Goal: Task Accomplishment & Management: Manage account settings

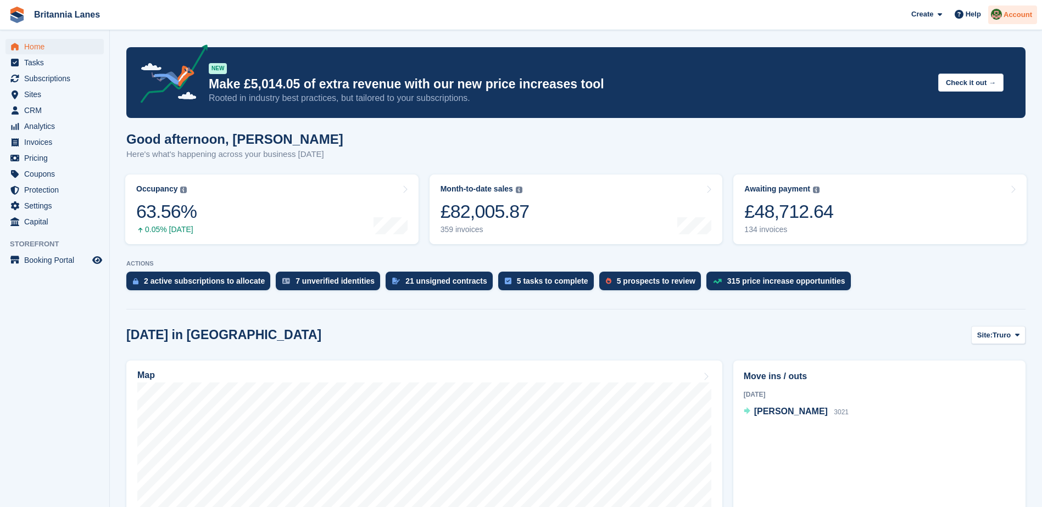
click at [1004, 10] on div "Account" at bounding box center [1012, 14] width 49 height 19
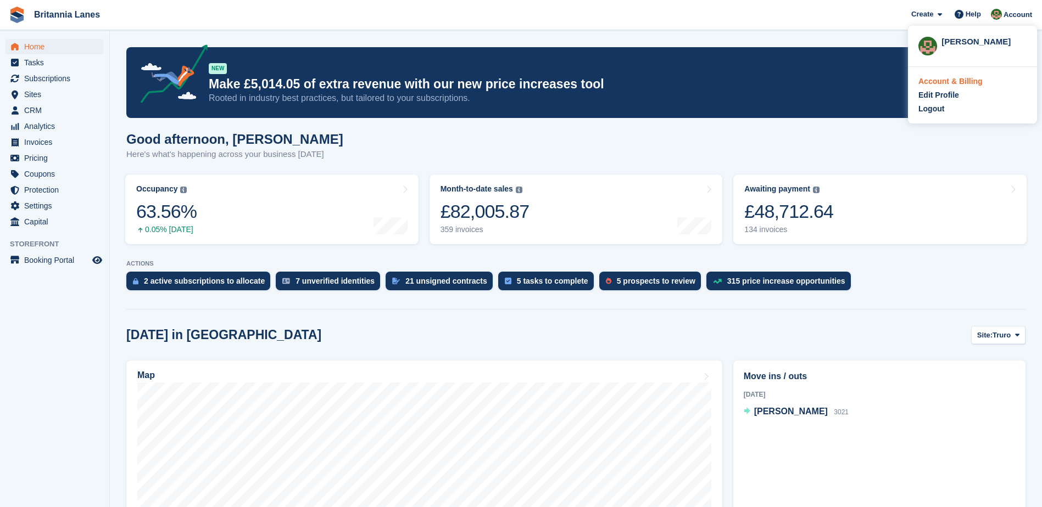
click at [958, 82] on div "Account & Billing" at bounding box center [950, 82] width 64 height 12
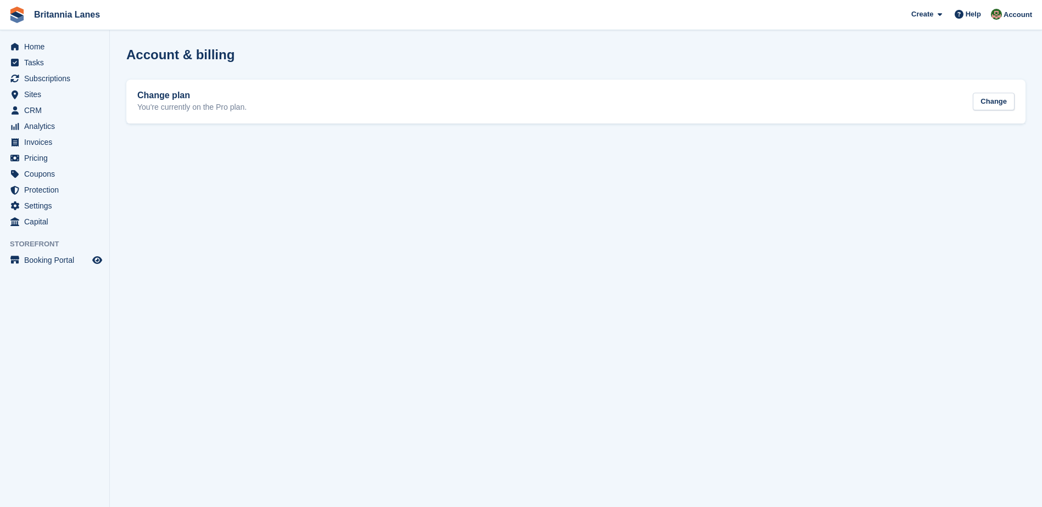
click at [452, 244] on section "Account & billing Change plan You're currently on the Pro plan. Change" at bounding box center [576, 253] width 932 height 507
click at [1020, 15] on span "Account" at bounding box center [1017, 14] width 29 height 11
click at [963, 80] on div "Account & Billing" at bounding box center [950, 82] width 64 height 12
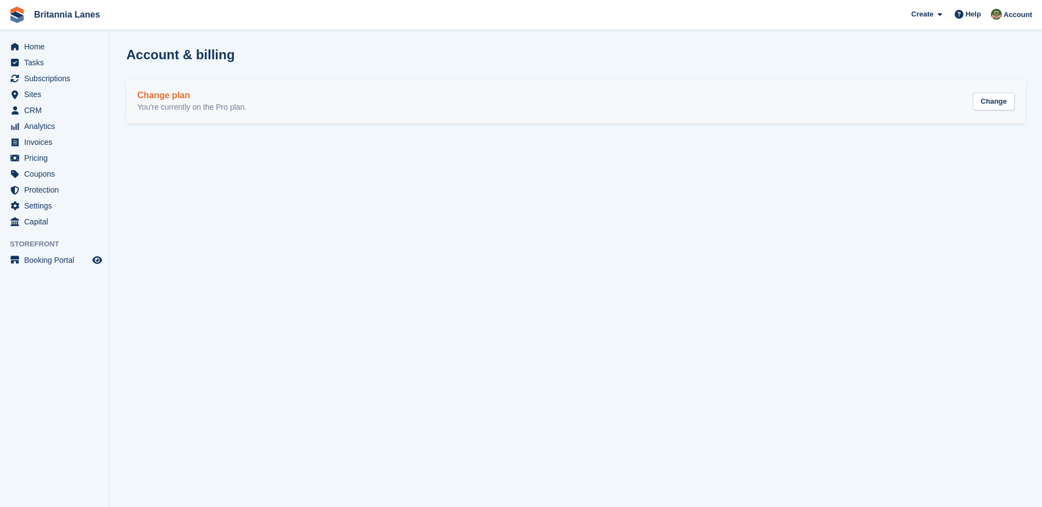
click at [323, 94] on div "Change plan You're currently on the Pro plan. Change" at bounding box center [575, 102] width 877 height 22
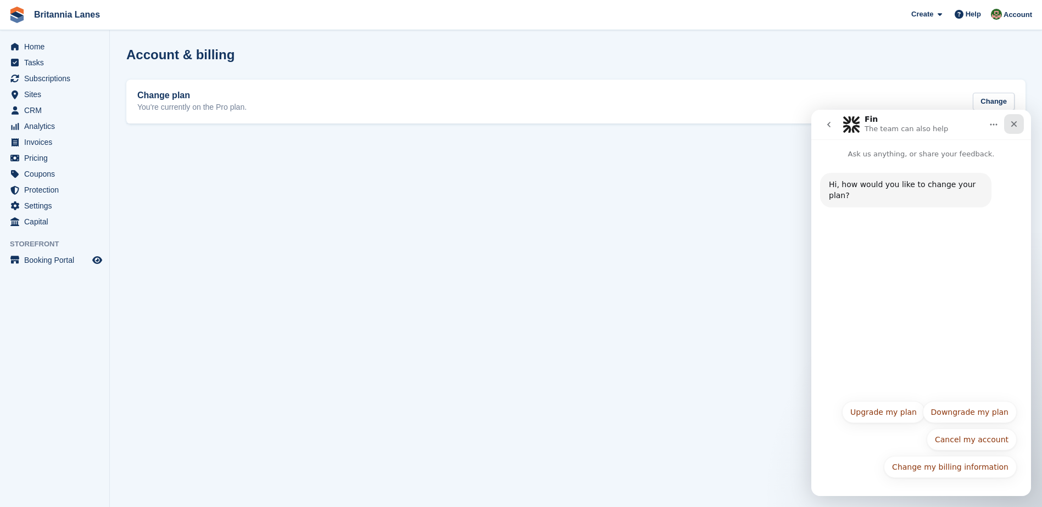
click at [1014, 121] on icon "Close" at bounding box center [1013, 124] width 9 height 9
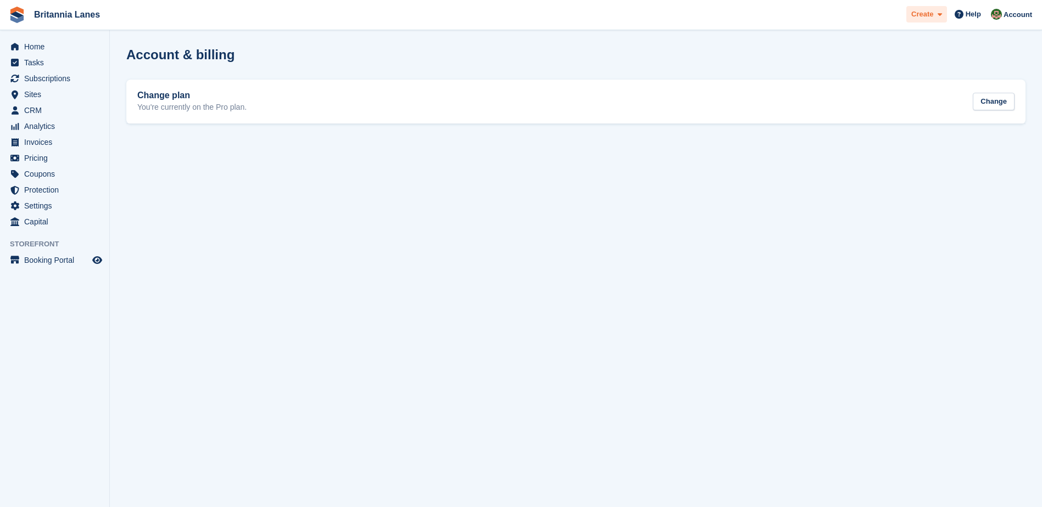
click at [942, 16] on icon at bounding box center [939, 14] width 4 height 7
click at [988, 44] on section "Account & billing Change plan You're currently on the Pro plan. Change" at bounding box center [576, 253] width 932 height 507
click at [1013, 17] on span "Account" at bounding box center [1017, 14] width 29 height 11
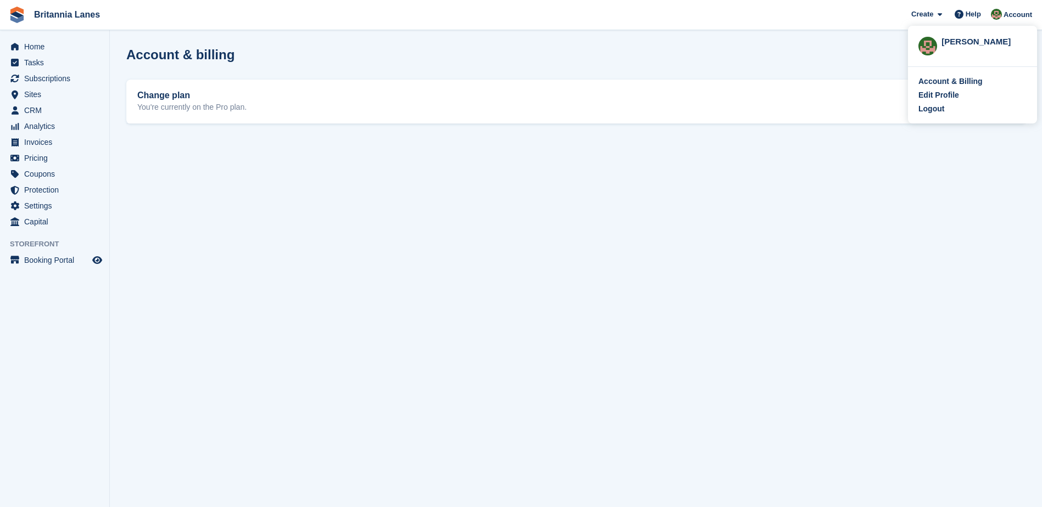
click at [969, 46] on div "Sam Wooldridge" at bounding box center [983, 41] width 85 height 10
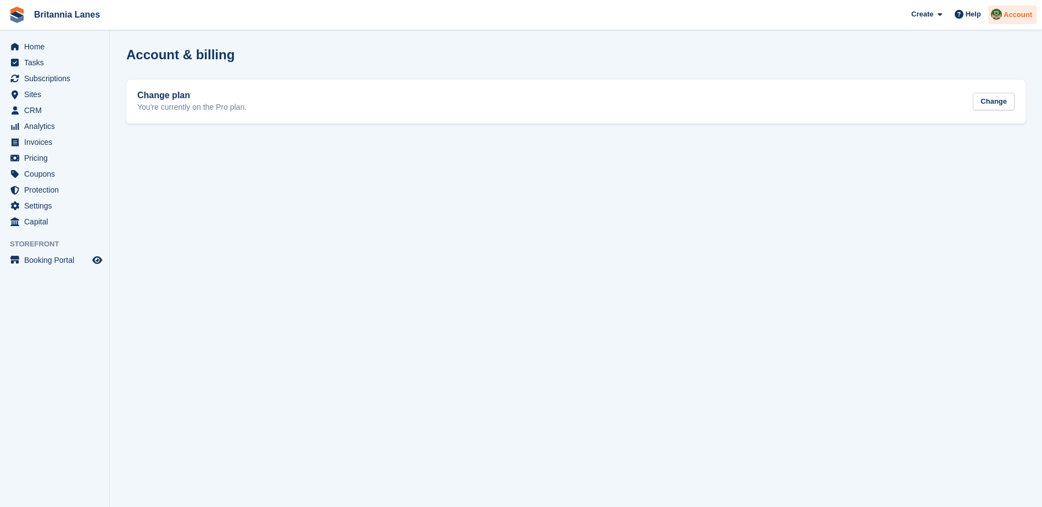
click at [1015, 18] on span "Account" at bounding box center [1017, 14] width 29 height 11
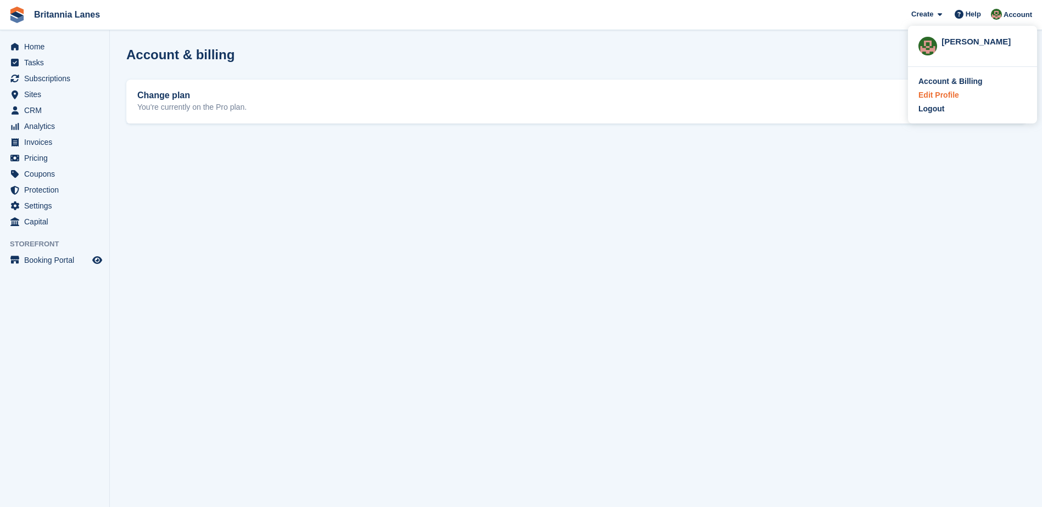
click at [938, 95] on div "Edit Profile" at bounding box center [938, 96] width 41 height 12
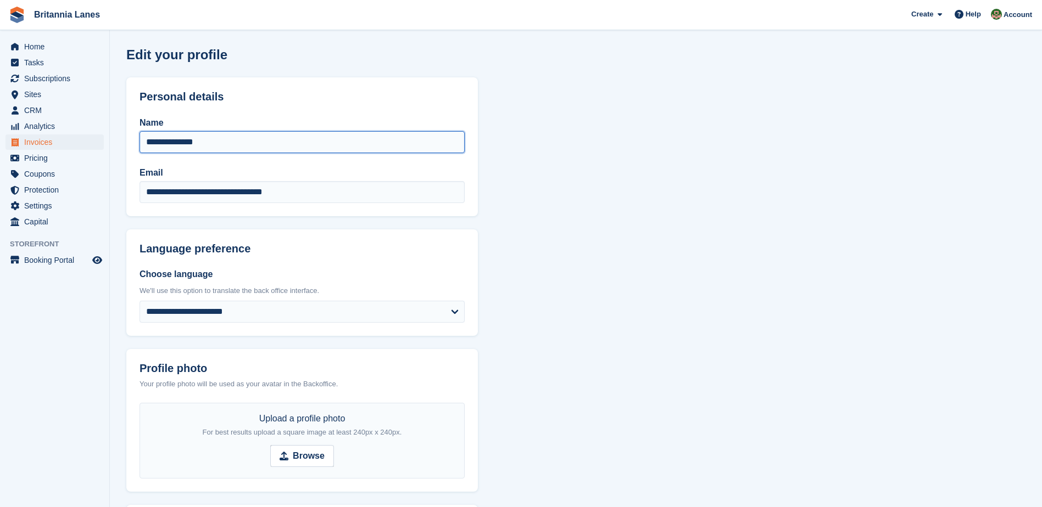
drag, startPoint x: 216, startPoint y: 138, endPoint x: 92, endPoint y: 142, distance: 124.2
click at [92, 142] on div "Home Tasks Subscriptions Subscriptions Subscriptions Price increases NEW Price …" at bounding box center [521, 412] width 1042 height 825
type input "**********"
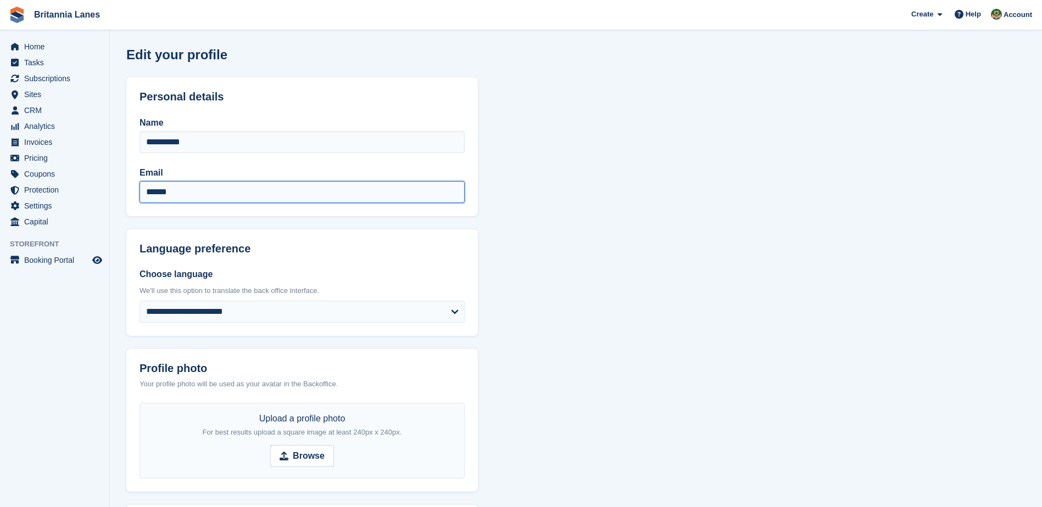
type input "**********"
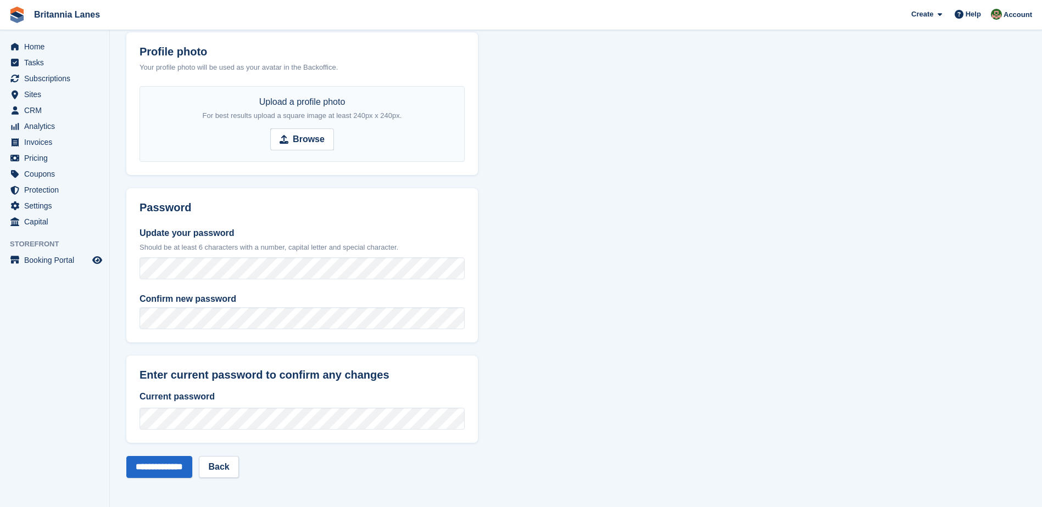
scroll to position [317, 0]
click at [491, 275] on section "**********" at bounding box center [576, 95] width 932 height 825
click at [160, 464] on input "**********" at bounding box center [159, 467] width 66 height 22
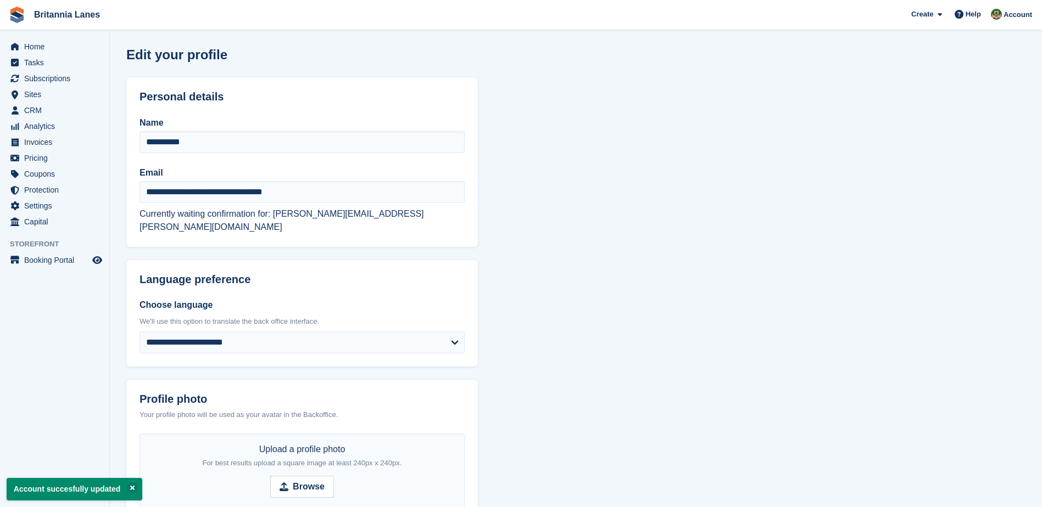
click at [623, 266] on section "**********" at bounding box center [576, 428] width 932 height 856
click at [55, 47] on span "Home" at bounding box center [57, 46] width 66 height 15
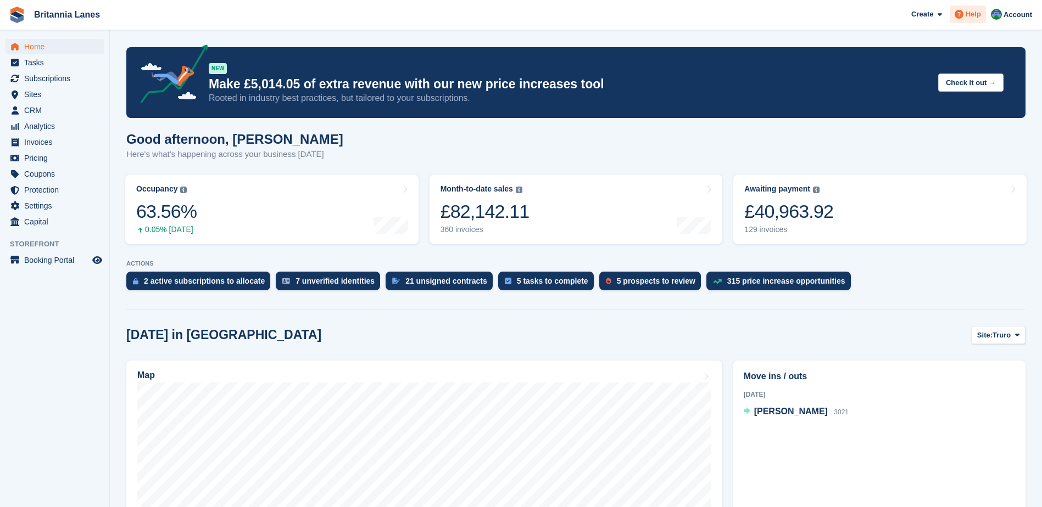
click at [970, 12] on span "Help" at bounding box center [972, 14] width 15 height 11
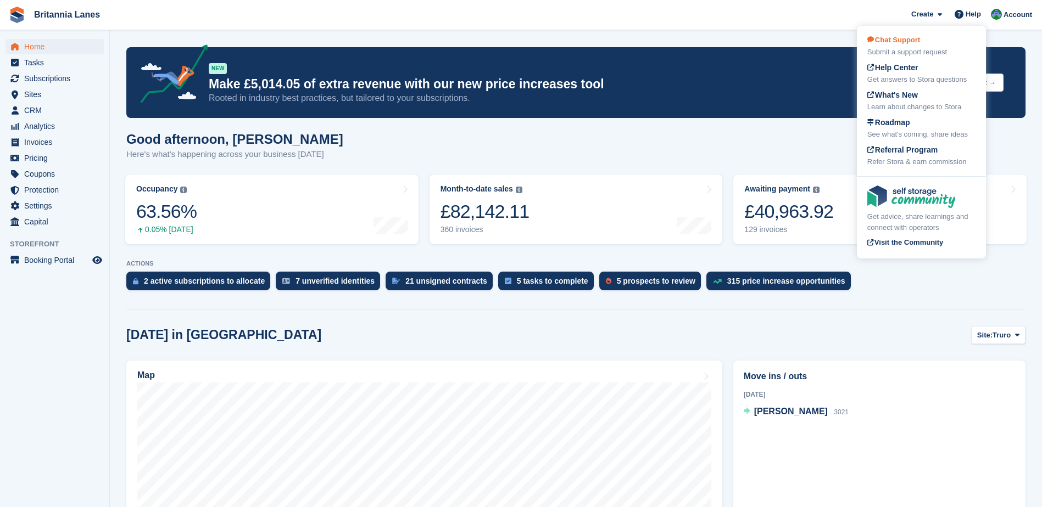
click at [952, 52] on div "Submit a support request" at bounding box center [921, 52] width 108 height 11
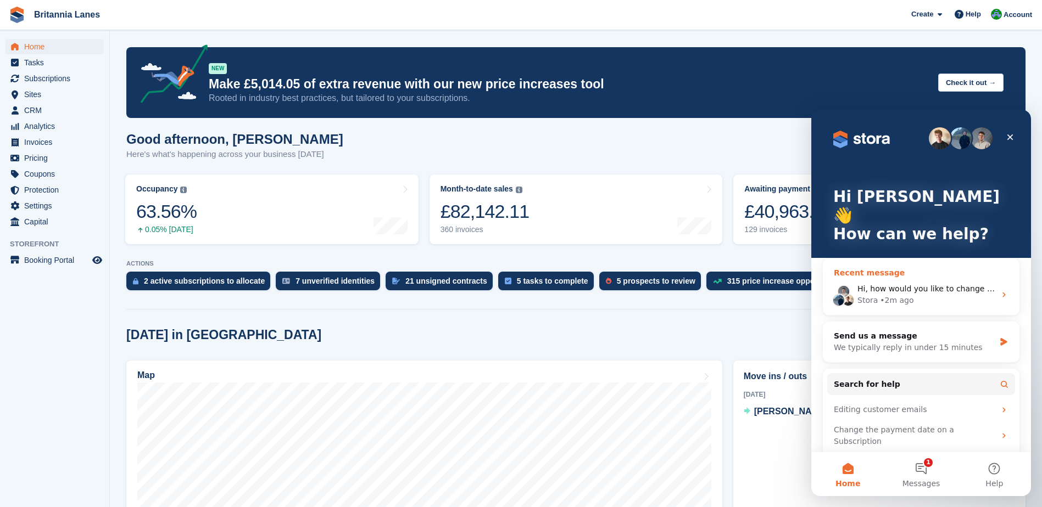
click at [964, 284] on span "Hi, how would you like to change your plan?" at bounding box center [942, 288] width 170 height 9
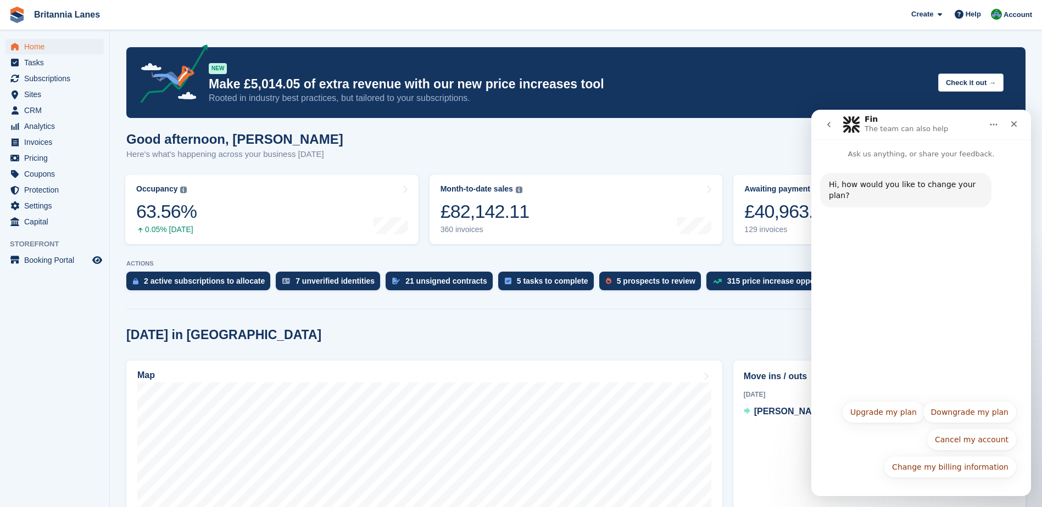
click at [967, 298] on div "Hi, how would you like to change your plan? Fin • AI Agent • 2m ago" at bounding box center [921, 277] width 220 height 234
click at [929, 155] on p "Ask us anything, or share your feedback." at bounding box center [921, 149] width 220 height 20
click at [933, 152] on p "Ask us anything, or share your feedback." at bounding box center [921, 149] width 220 height 20
click at [942, 267] on div "Hi, how would you like to change your plan? Fin • AI Agent • 2m ago" at bounding box center [921, 277] width 220 height 234
click at [967, 299] on div "Hi, how would you like to change your plan? Fin • AI Agent • 2m ago" at bounding box center [921, 277] width 220 height 234
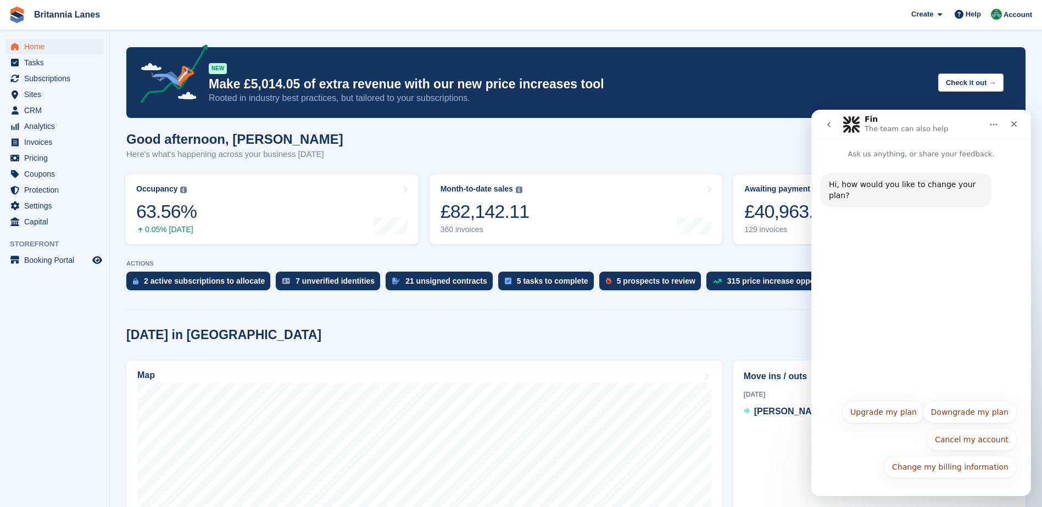
click at [950, 158] on p "Ask us anything, or share your feedback." at bounding box center [921, 149] width 220 height 20
click at [988, 155] on p "Ask us anything, or share your feedback." at bounding box center [921, 149] width 220 height 20
click at [980, 154] on p "Ask us anything, or share your feedback." at bounding box center [921, 149] width 220 height 20
click at [926, 194] on div "Hi, how would you like to change your plan? Fin • AI Agent • 2m ago" at bounding box center [905, 190] width 171 height 35
click at [1015, 121] on icon "Close" at bounding box center [1013, 124] width 9 height 9
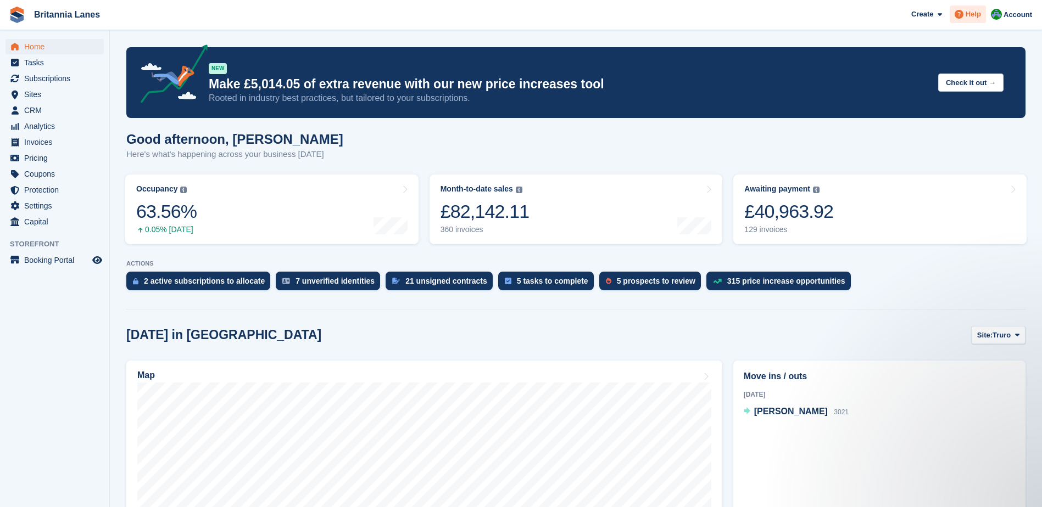
click at [979, 15] on span "Help" at bounding box center [972, 14] width 15 height 11
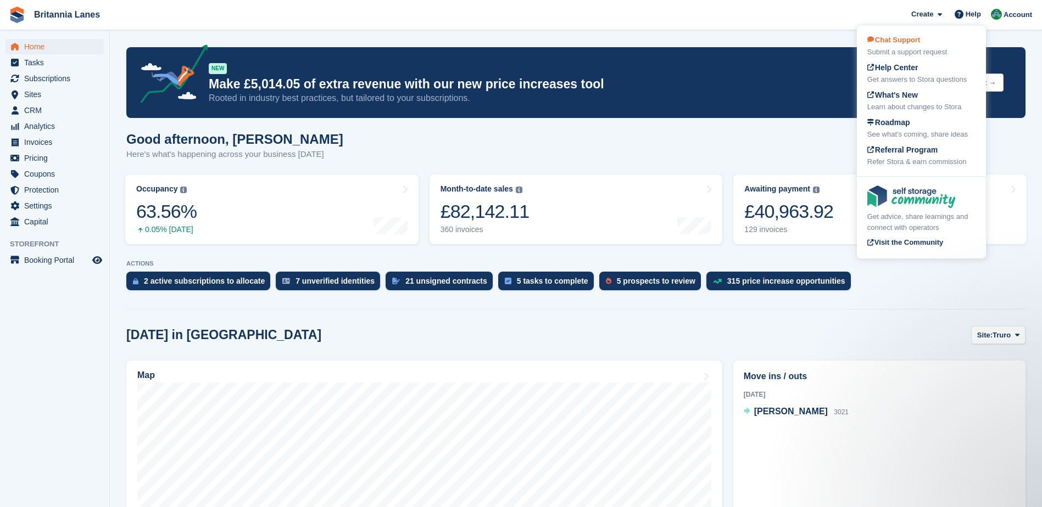
click at [907, 47] on div "Submit a support request" at bounding box center [921, 52] width 108 height 11
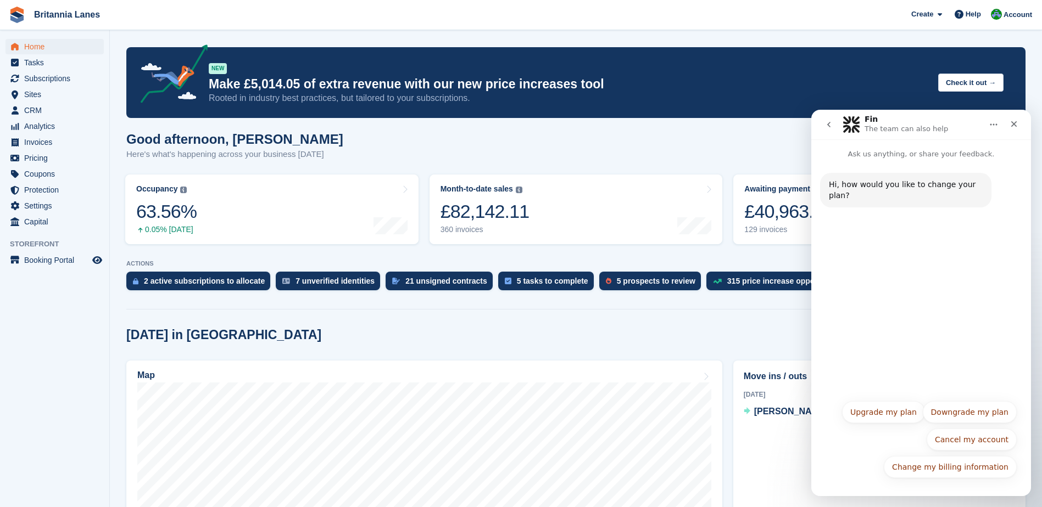
click at [904, 182] on div "Hi, how would you like to change your plan?" at bounding box center [906, 190] width 154 height 21
drag, startPoint x: 965, startPoint y: 183, endPoint x: 918, endPoint y: 161, distance: 51.9
click at [918, 161] on div "Hi, how would you like to change your plan? Fin • AI Agent • 2m ago" at bounding box center [921, 196] width 220 height 72
click at [905, 154] on p "Ask us anything, or share your feedback." at bounding box center [921, 149] width 220 height 20
click at [970, 287] on div "Hi, how would you like to change your plan? Fin • AI Agent • 2m ago" at bounding box center [921, 277] width 220 height 234
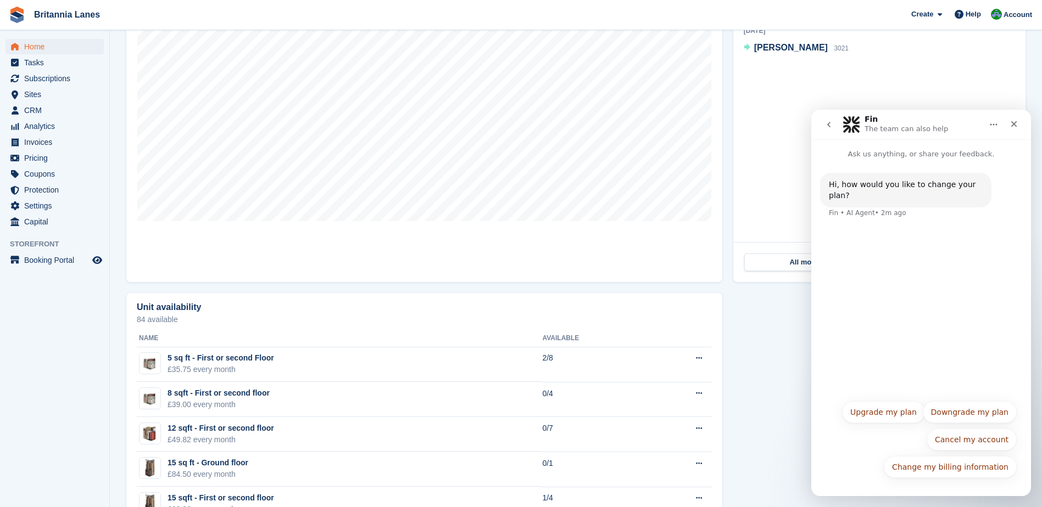
scroll to position [494, 0]
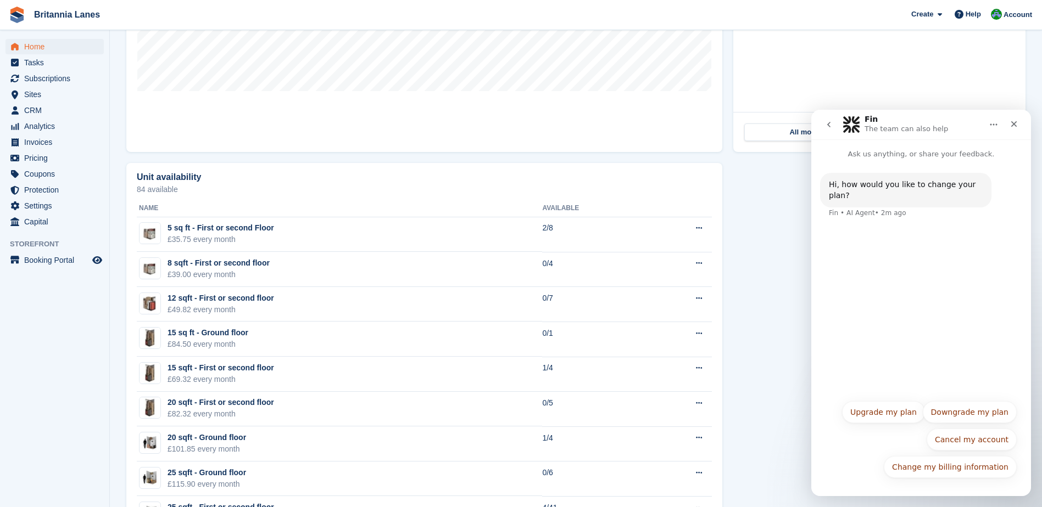
click at [964, 297] on div "Hi, how would you like to change your plan? Fin • AI Agent • 2m ago" at bounding box center [921, 277] width 220 height 234
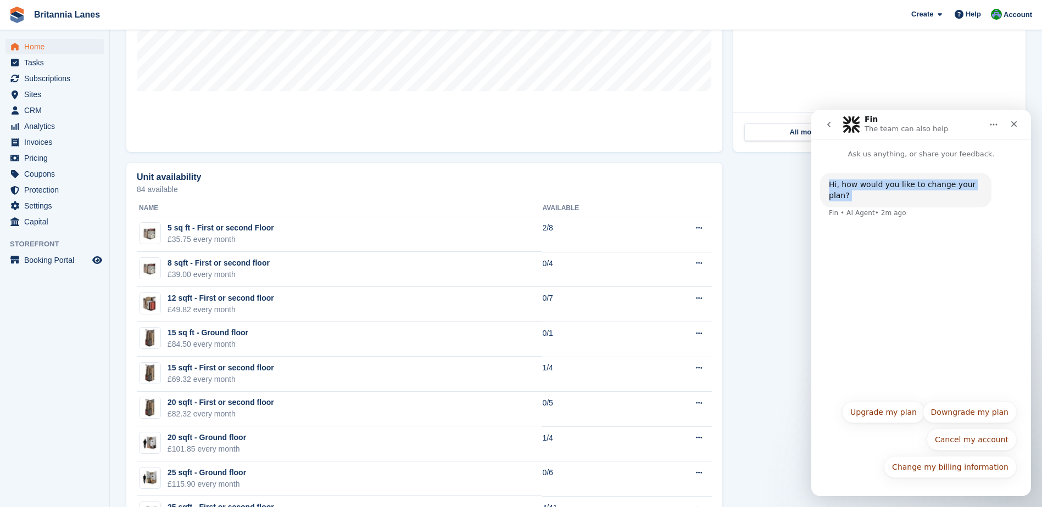
click at [964, 297] on div "Hi, how would you like to change your plan? Fin • AI Agent • 2m ago" at bounding box center [921, 277] width 220 height 234
click at [927, 294] on div "Hi, how would you like to change your plan? Fin • AI Agent • 2m ago" at bounding box center [921, 277] width 220 height 234
drag, startPoint x: 927, startPoint y: 294, endPoint x: 898, endPoint y: 277, distance: 33.2
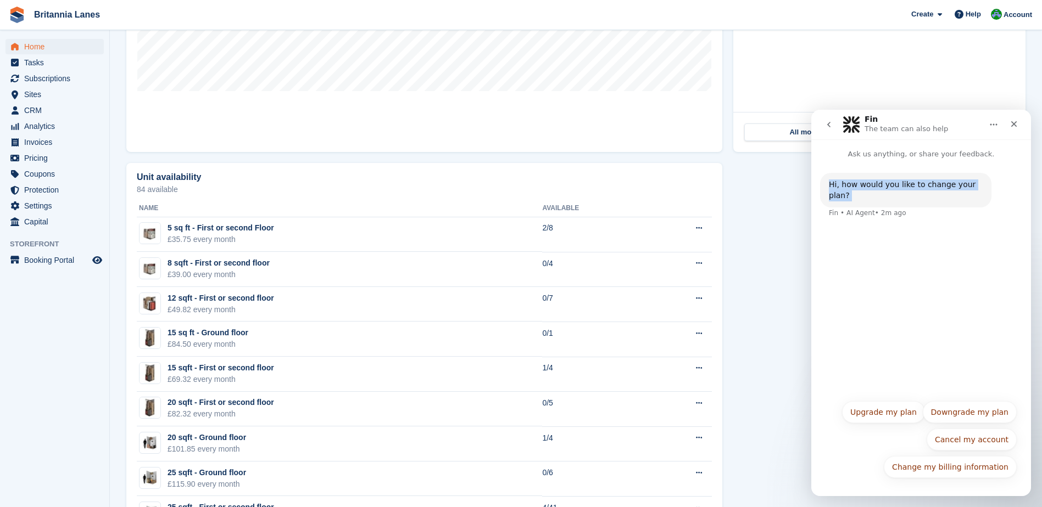
drag, startPoint x: 898, startPoint y: 277, endPoint x: 991, endPoint y: 122, distance: 180.5
click at [991, 122] on icon "Home" at bounding box center [993, 124] width 9 height 9
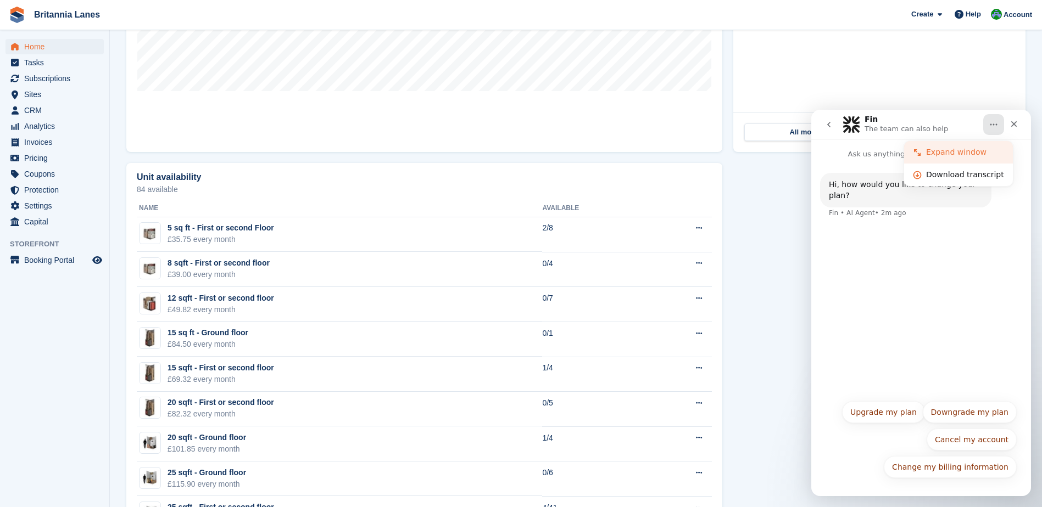
click at [965, 150] on div "Expand window" at bounding box center [965, 153] width 78 height 12
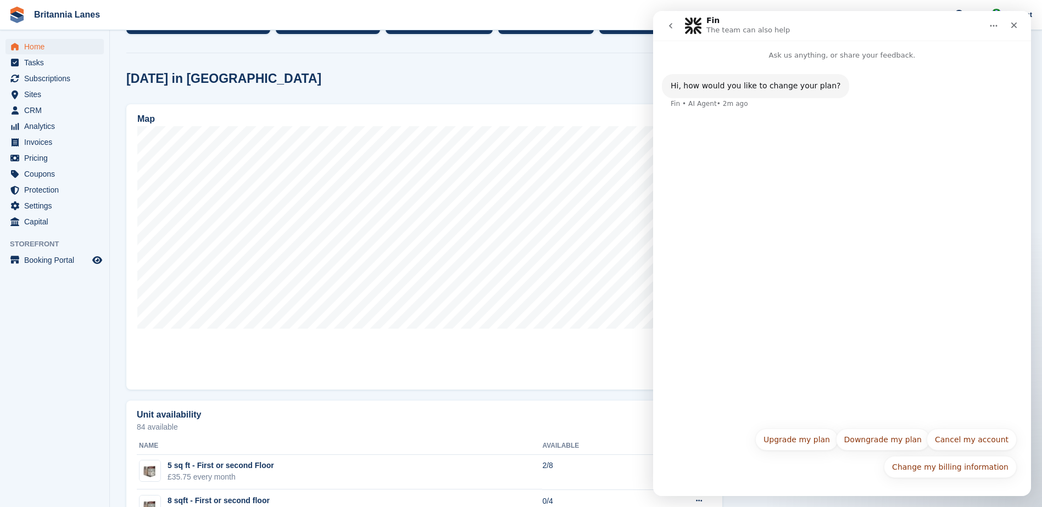
scroll to position [165, 0]
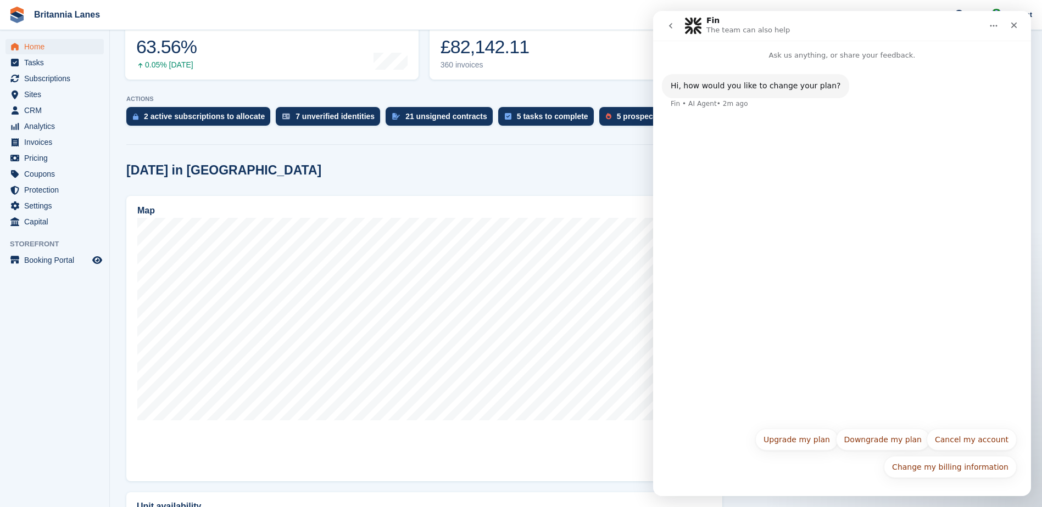
click at [667, 25] on icon "go back" at bounding box center [670, 25] width 9 height 9
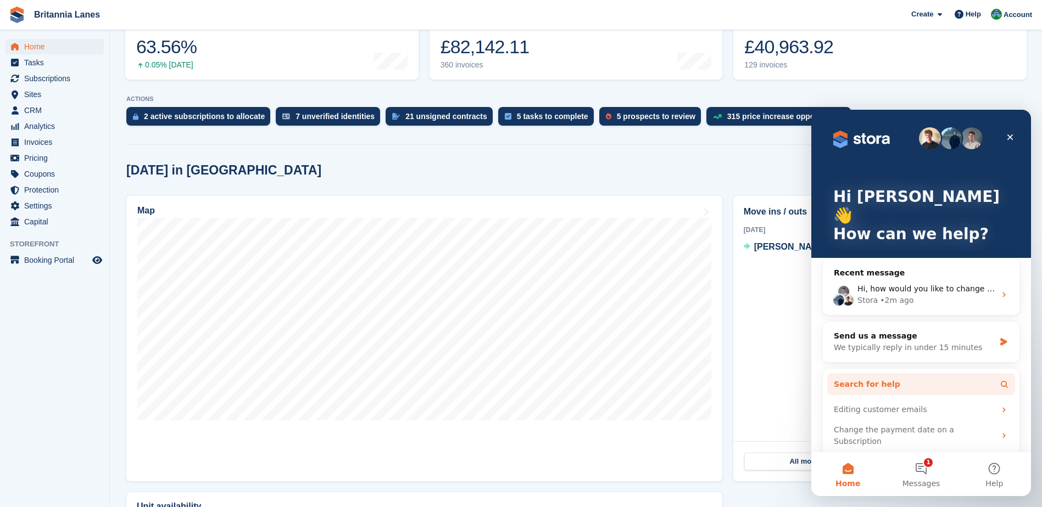
click at [898, 373] on button "Search for help" at bounding box center [921, 384] width 188 height 22
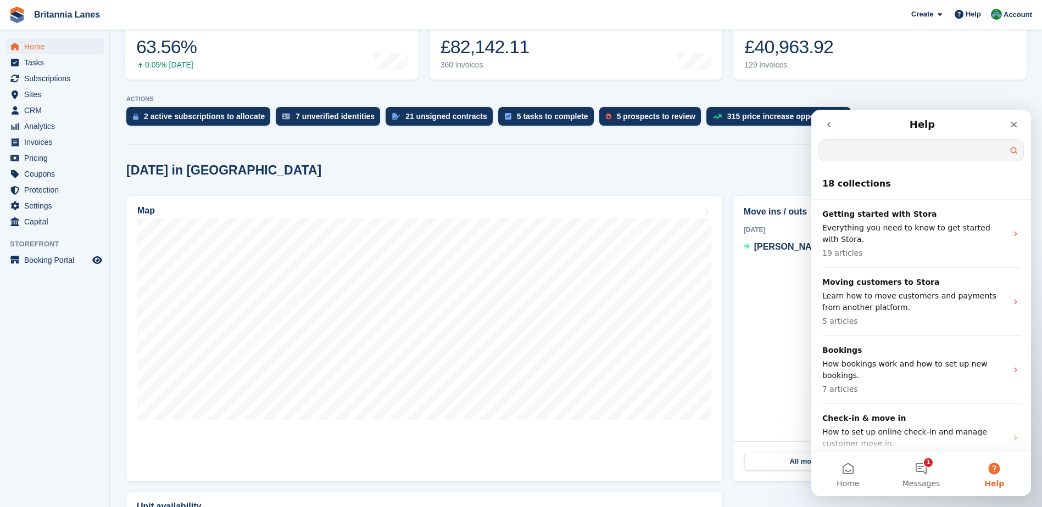
scroll to position [0, 0]
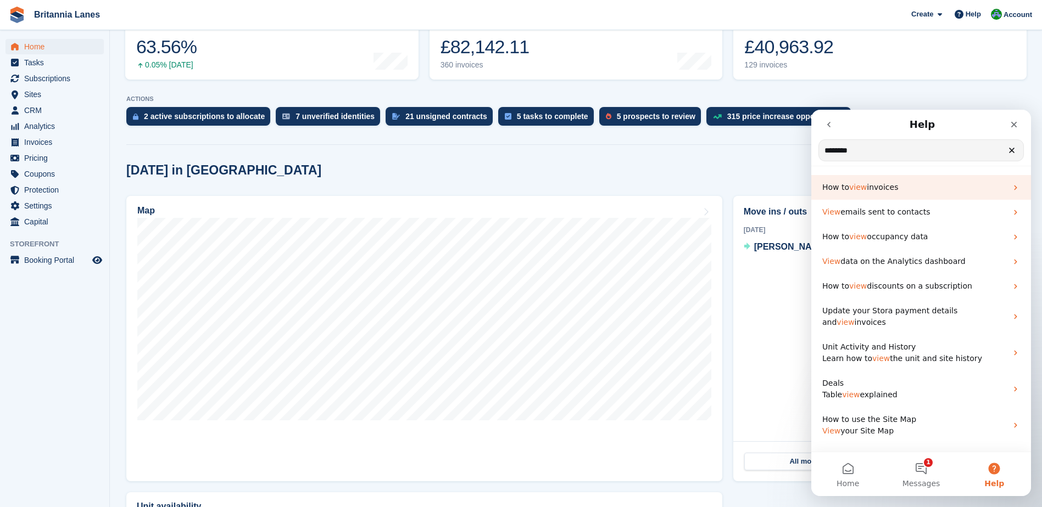
type input "********"
click at [965, 176] on div "How to view invoices" at bounding box center [921, 187] width 220 height 25
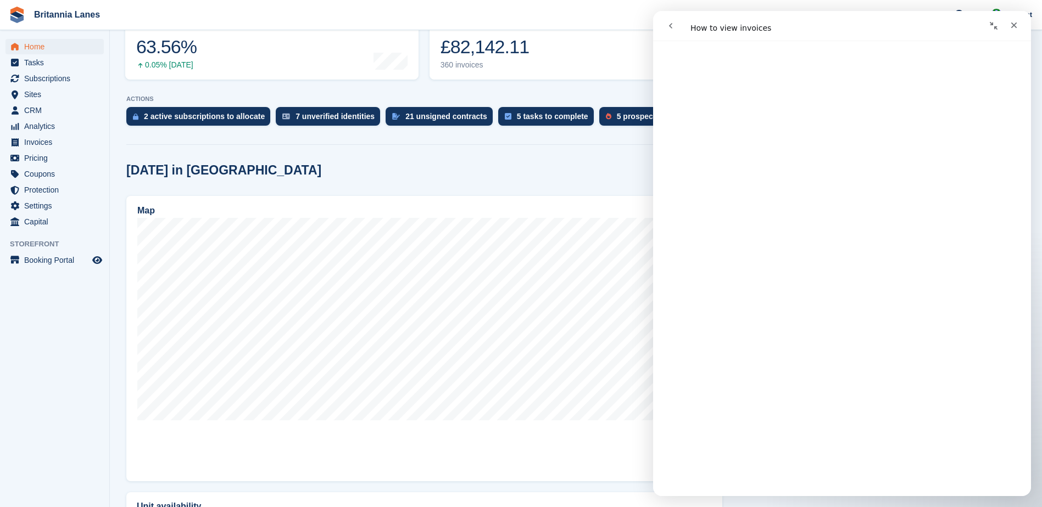
scroll to position [768, 0]
click at [734, 27] on div "Intercom messenger" at bounding box center [750, 25] width 180 height 21
click at [785, 30] on div "Intercom messenger" at bounding box center [750, 25] width 180 height 21
click at [668, 27] on icon "go back" at bounding box center [670, 25] width 9 height 9
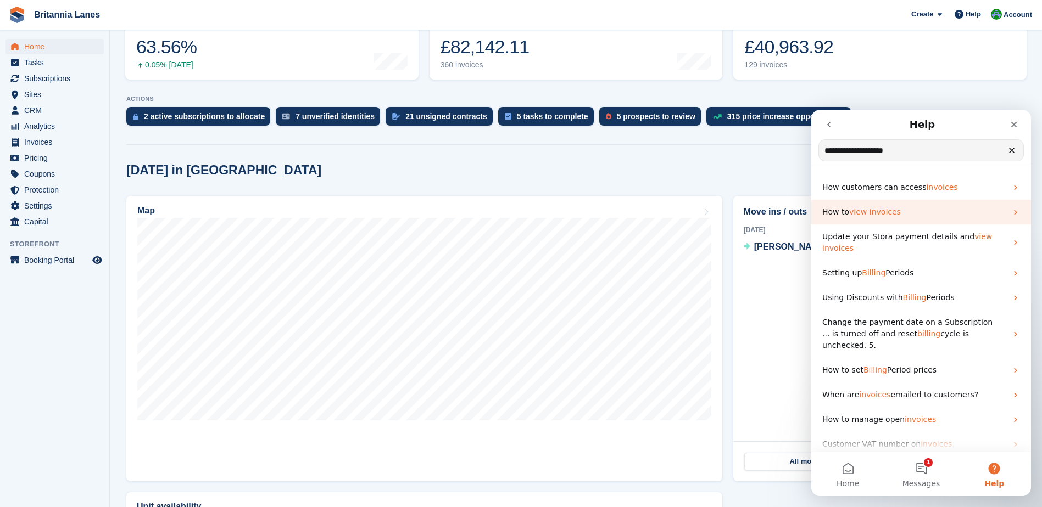
type input "**********"
click at [978, 216] on p "How to view invoices" at bounding box center [914, 212] width 185 height 12
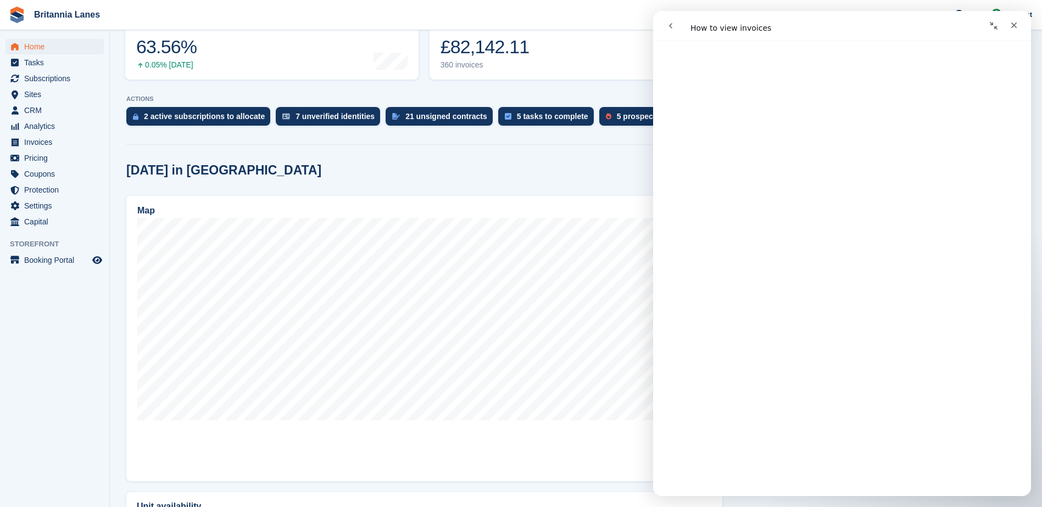
scroll to position [0, 0]
click at [674, 25] on icon "go back" at bounding box center [670, 25] width 9 height 9
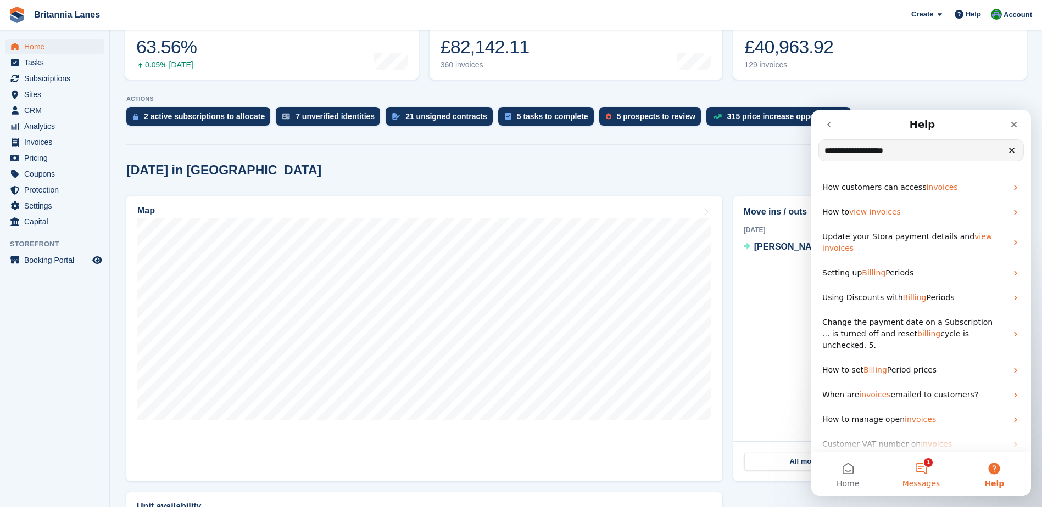
click at [929, 465] on button "1 Messages" at bounding box center [920, 474] width 73 height 44
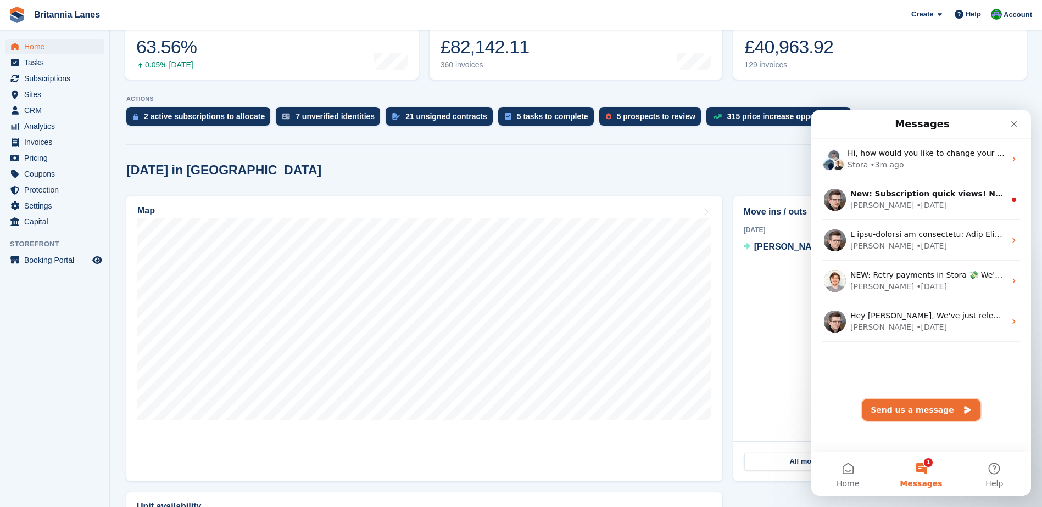
click at [929, 406] on button "Send us a message" at bounding box center [921, 410] width 119 height 22
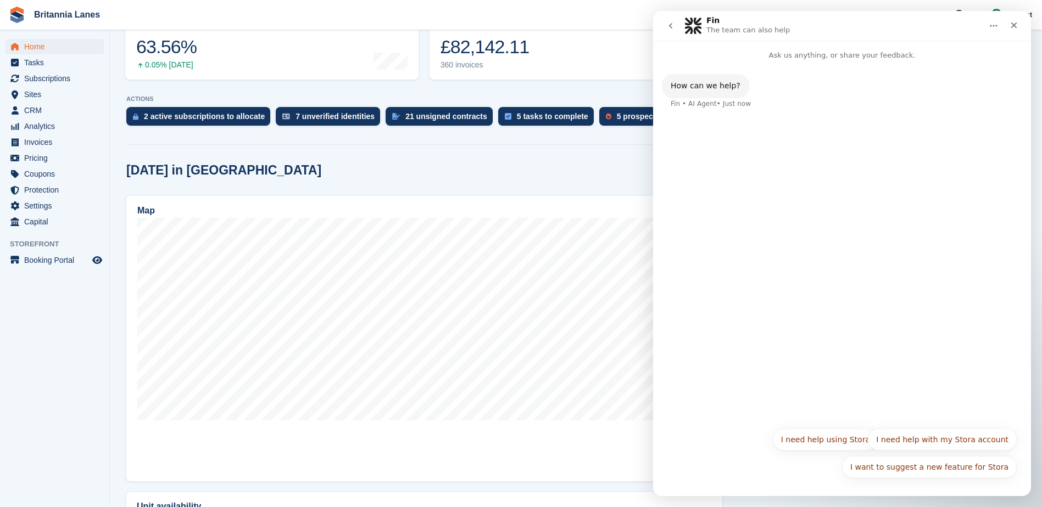
click at [764, 132] on div "How can we help? Fin • AI Agent • Just now" at bounding box center [842, 241] width 378 height 361
click at [921, 432] on button "I need help with my Stora account" at bounding box center [942, 440] width 149 height 22
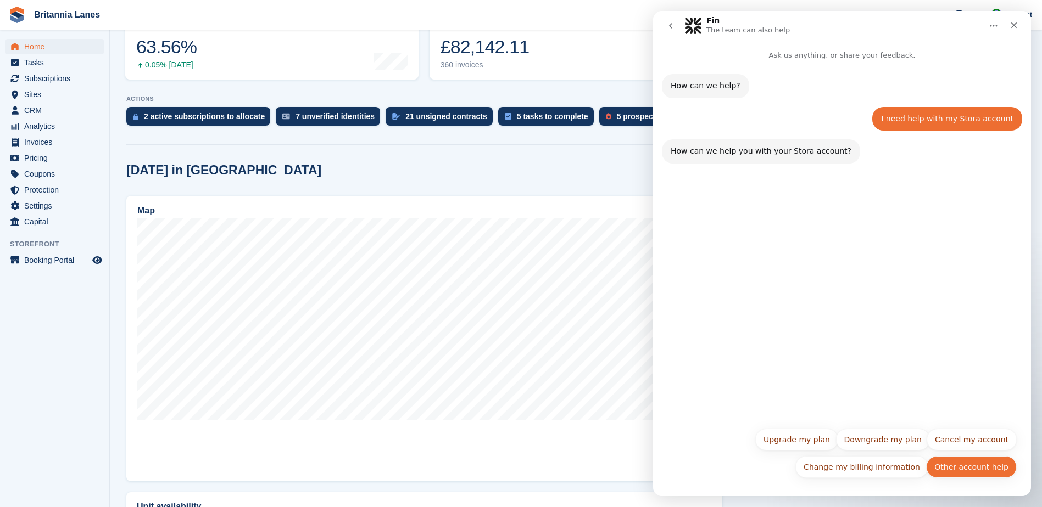
click at [991, 471] on button "Other account help" at bounding box center [971, 467] width 91 height 22
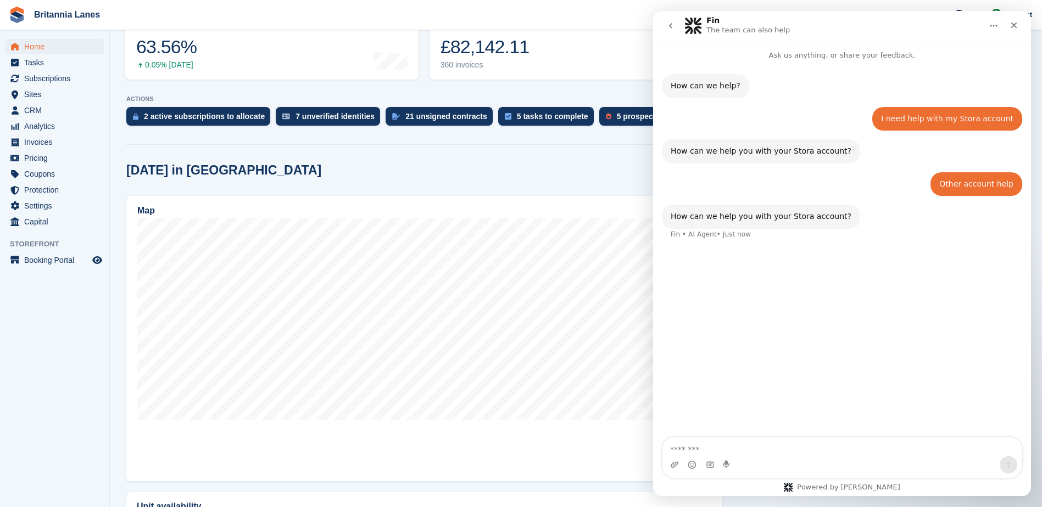
click at [800, 445] on textarea "Message…" at bounding box center [841, 447] width 359 height 19
type textarea "**********"
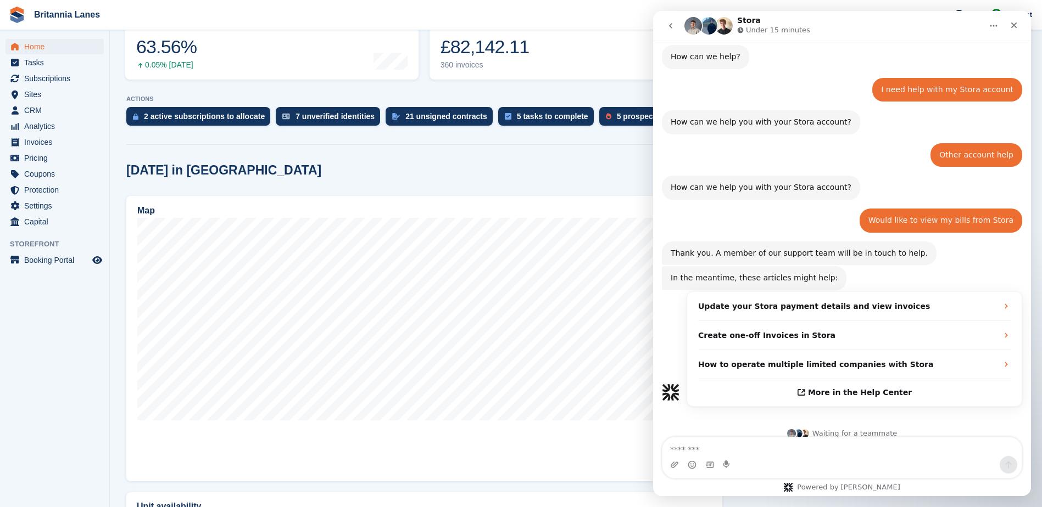
scroll to position [41, 0]
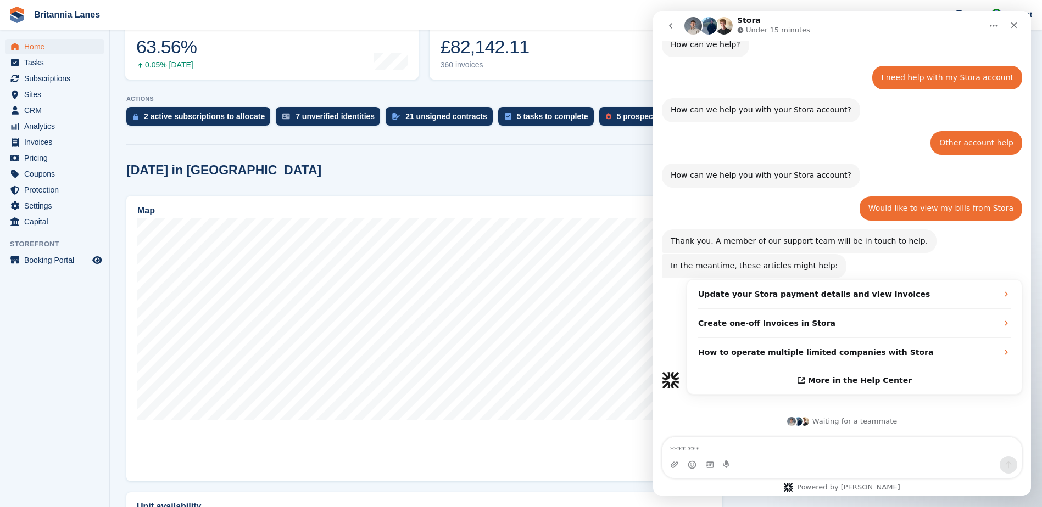
click at [853, 455] on textarea "Message…" at bounding box center [841, 447] width 359 height 19
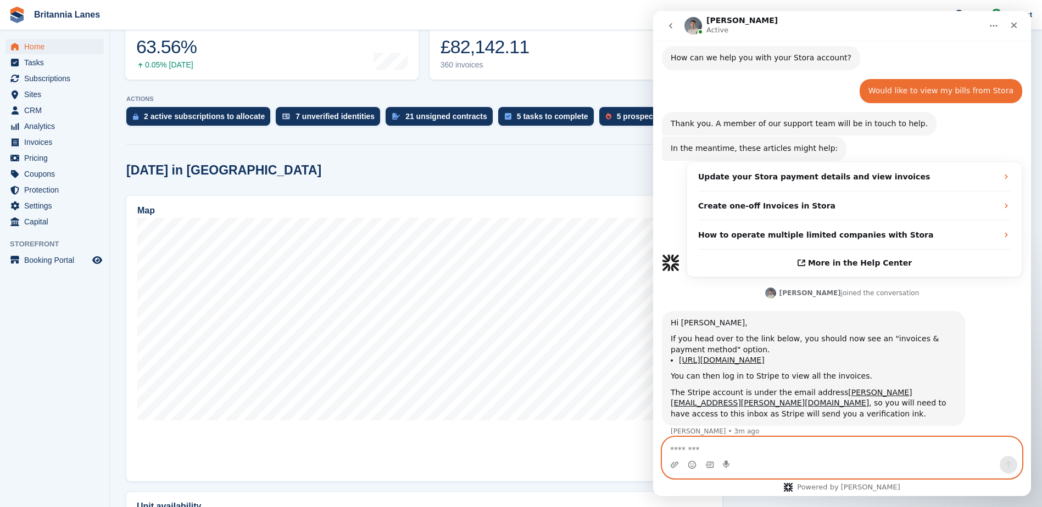
scroll to position [160, 0]
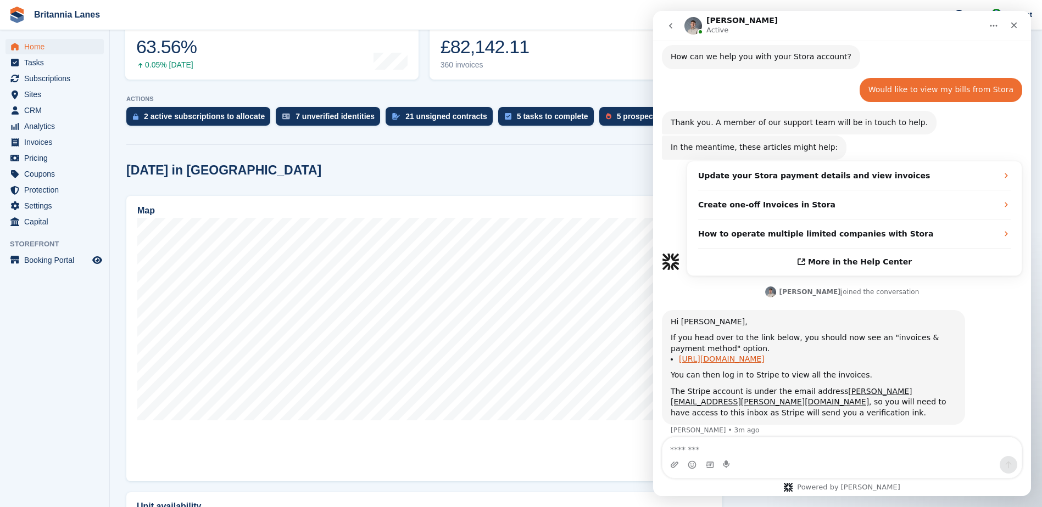
click at [742, 356] on link "[URL][DOMAIN_NAME]" at bounding box center [722, 359] width 86 height 9
click at [1013, 29] on icon "Close" at bounding box center [1013, 25] width 9 height 9
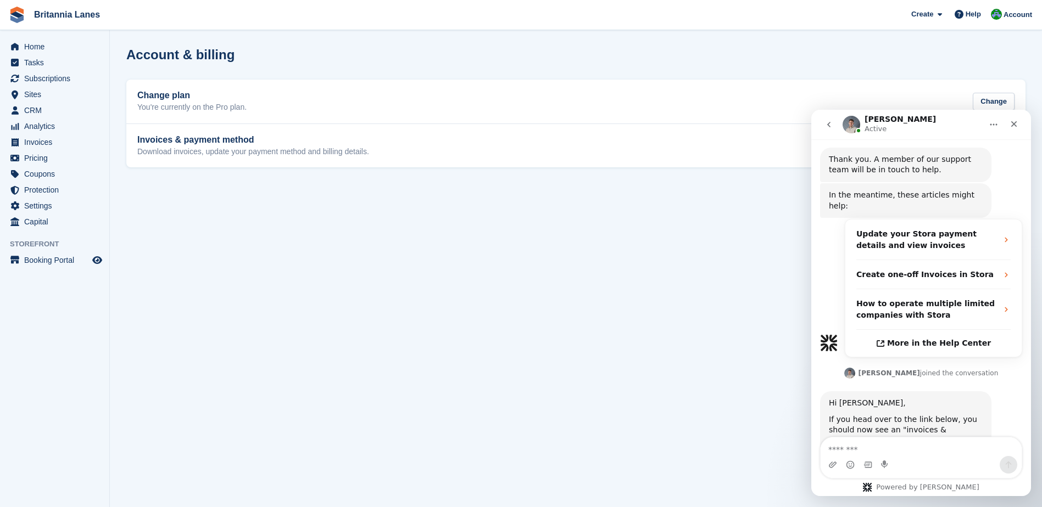
scroll to position [357, 0]
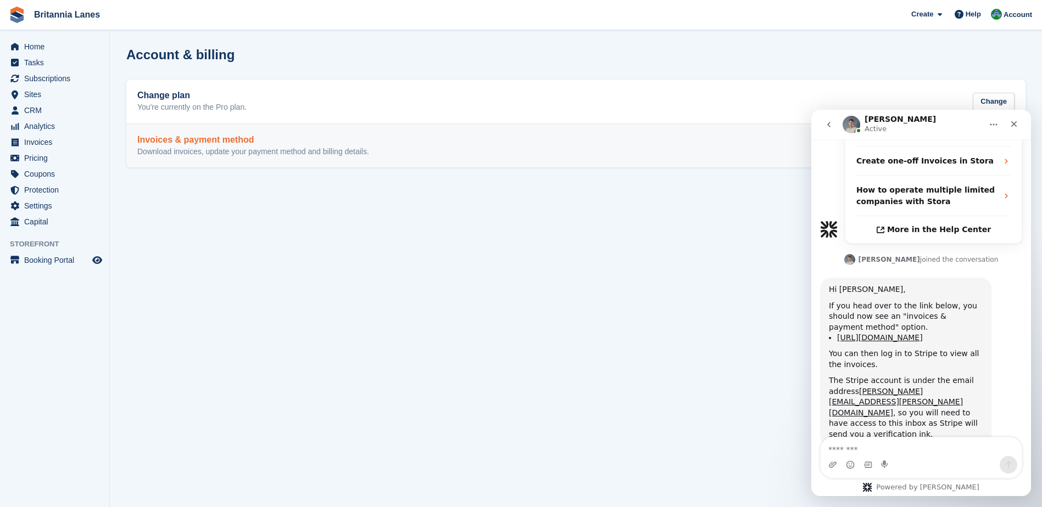
click at [271, 146] on div "Invoices & payment method Download invoices, update your payment method and bil…" at bounding box center [253, 146] width 232 height 22
